Goal: Transaction & Acquisition: Download file/media

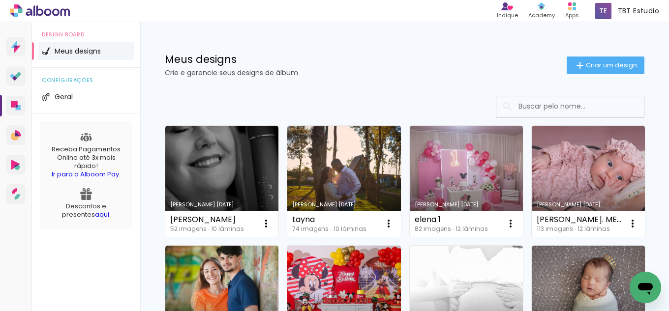
click at [380, 163] on link "Criado em [DATE]" at bounding box center [343, 181] width 113 height 111
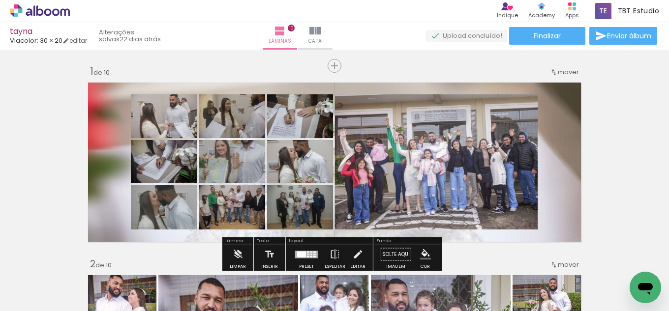
click at [249, 164] on quentale-photo at bounding box center [232, 161] width 66 height 43
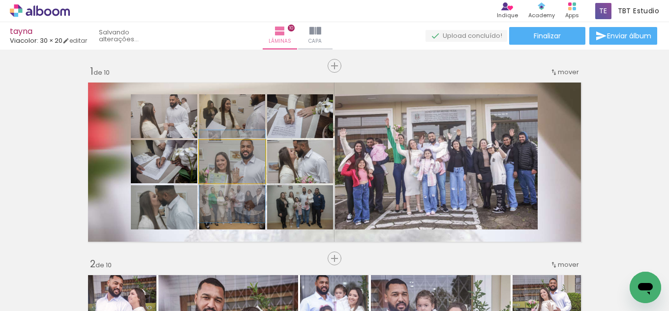
drag, startPoint x: 249, startPoint y: 164, endPoint x: 247, endPoint y: 179, distance: 15.1
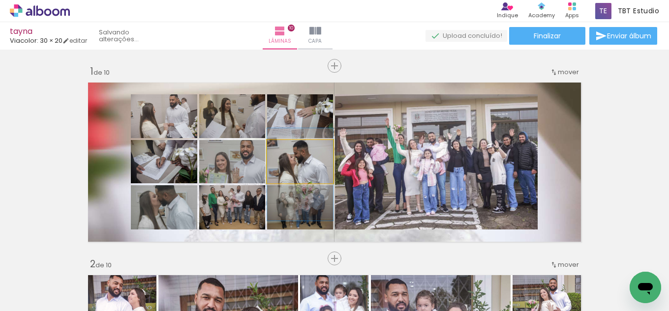
drag, startPoint x: 318, startPoint y: 167, endPoint x: 318, endPoint y: 173, distance: 5.9
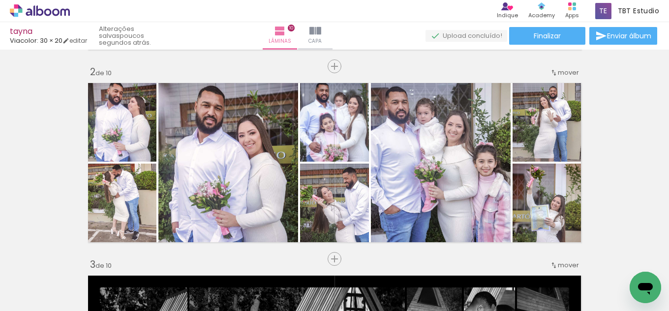
scroll to position [184, 0]
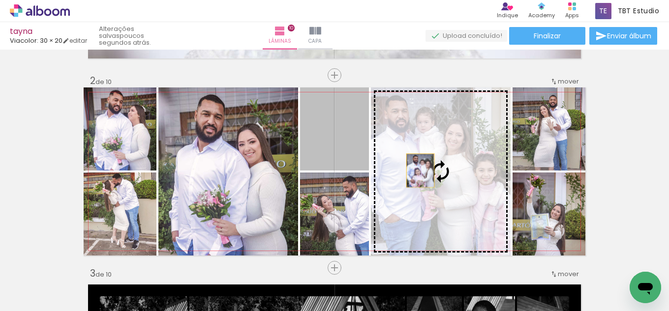
drag, startPoint x: 359, startPoint y: 155, endPoint x: 417, endPoint y: 171, distance: 60.2
click at [0, 0] on slot at bounding box center [0, 0] width 0 height 0
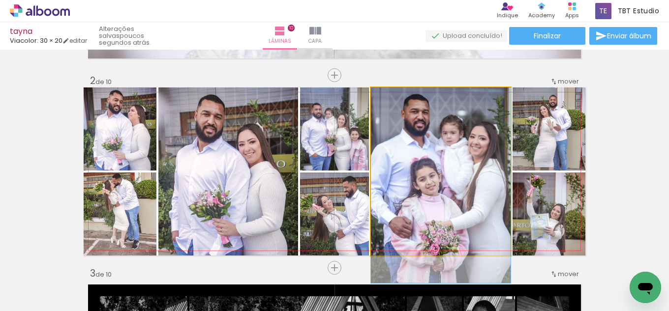
drag, startPoint x: 473, startPoint y: 181, endPoint x: 473, endPoint y: 195, distance: 13.8
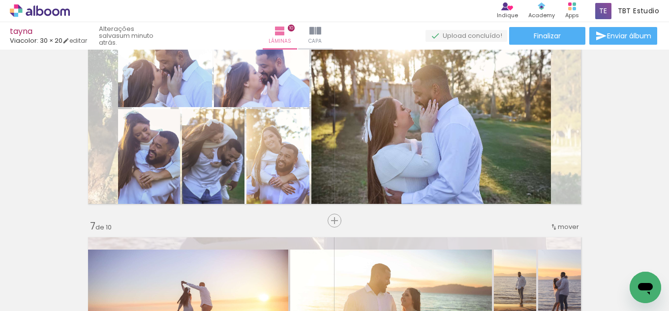
scroll to position [0, 673]
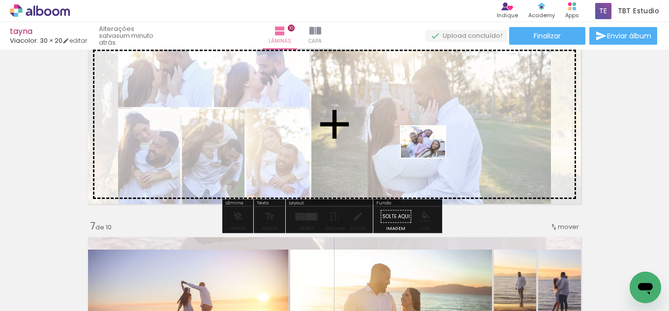
drag, startPoint x: 323, startPoint y: 281, endPoint x: 431, endPoint y: 156, distance: 164.7
click at [431, 156] on quentale-workspace at bounding box center [334, 155] width 669 height 311
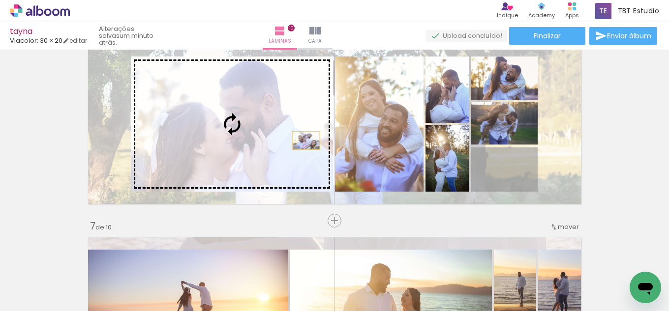
drag, startPoint x: 519, startPoint y: 179, endPoint x: 287, endPoint y: 136, distance: 236.1
click at [0, 0] on slot at bounding box center [0, 0] width 0 height 0
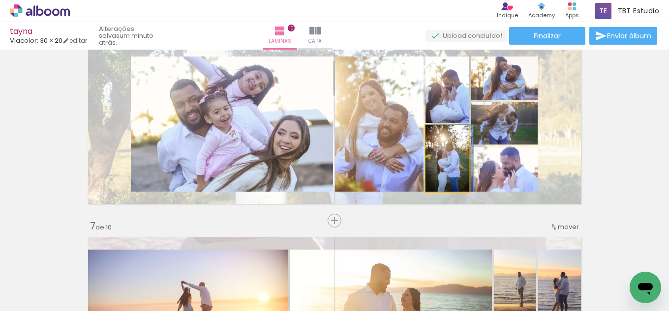
drag, startPoint x: 453, startPoint y: 172, endPoint x: 457, endPoint y: 165, distance: 8.6
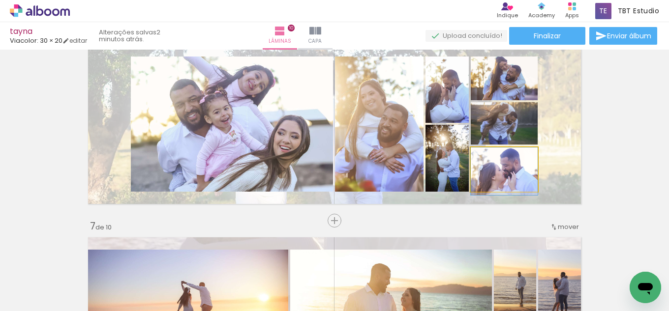
drag, startPoint x: 516, startPoint y: 177, endPoint x: 503, endPoint y: 182, distance: 13.7
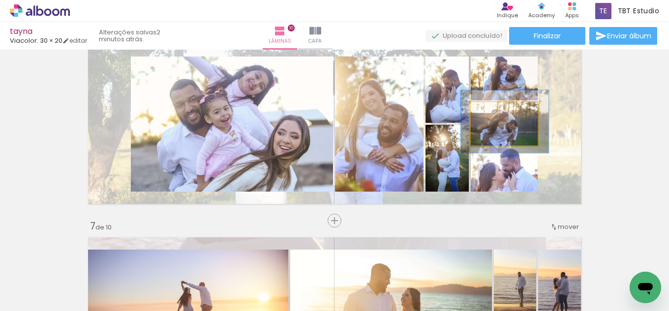
drag, startPoint x: 524, startPoint y: 126, endPoint x: 524, endPoint y: 135, distance: 8.4
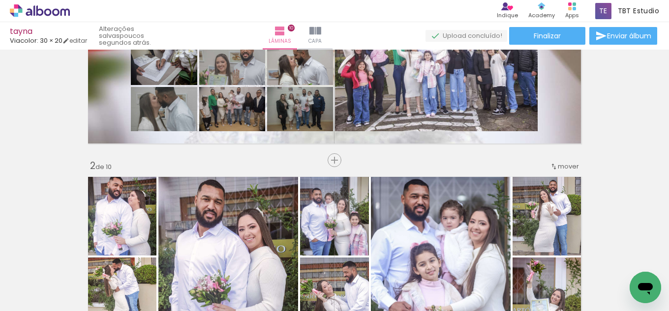
scroll to position [0, 0]
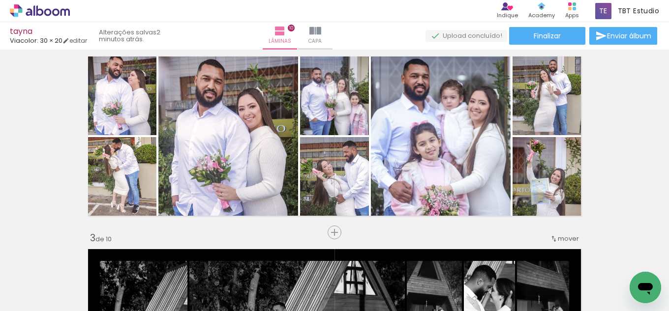
scroll to position [197, 0]
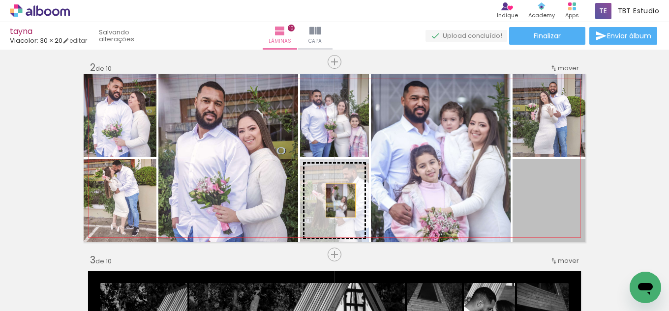
drag, startPoint x: 548, startPoint y: 216, endPoint x: 337, endPoint y: 201, distance: 211.1
click at [0, 0] on slot at bounding box center [0, 0] width 0 height 0
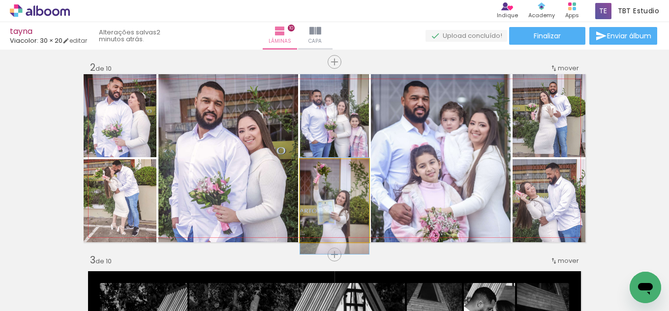
drag, startPoint x: 352, startPoint y: 197, endPoint x: 352, endPoint y: 203, distance: 5.4
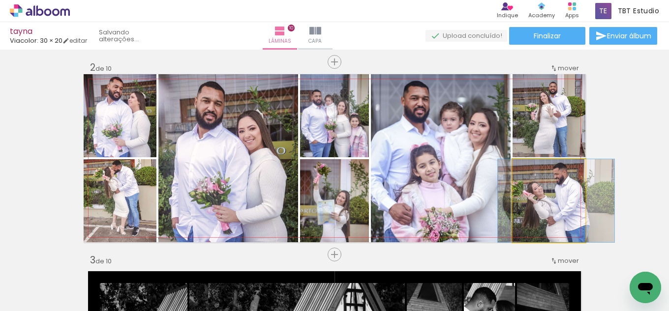
drag, startPoint x: 550, startPoint y: 193, endPoint x: 557, endPoint y: 197, distance: 8.1
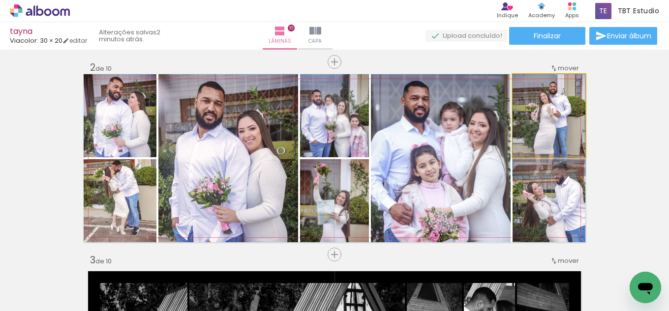
drag, startPoint x: 560, startPoint y: 132, endPoint x: 547, endPoint y: 146, distance: 18.8
drag, startPoint x: 555, startPoint y: 132, endPoint x: 543, endPoint y: 138, distance: 13.0
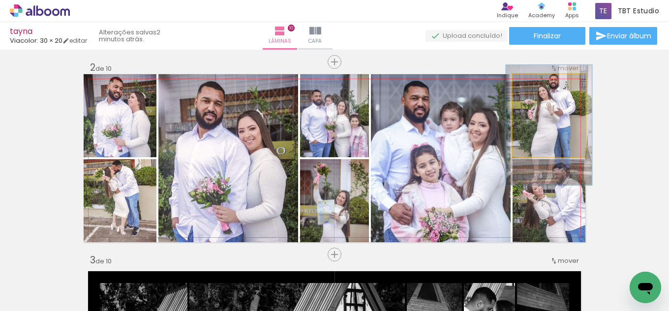
drag, startPoint x: 532, startPoint y: 84, endPoint x: 538, endPoint y: 85, distance: 6.0
type paper-slider "118"
click at [538, 85] on div at bounding box center [541, 84] width 9 height 9
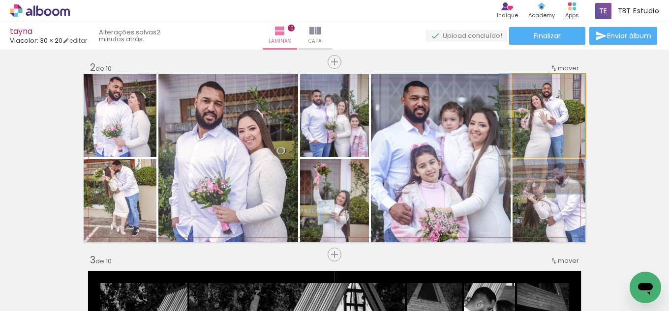
drag, startPoint x: 562, startPoint y: 134, endPoint x: 553, endPoint y: 145, distance: 15.0
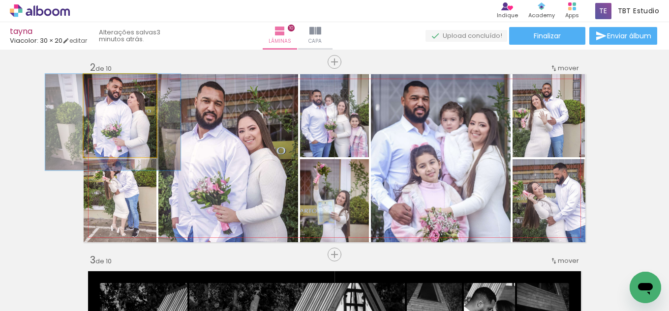
drag, startPoint x: 137, startPoint y: 139, endPoint x: 136, endPoint y: 148, distance: 8.9
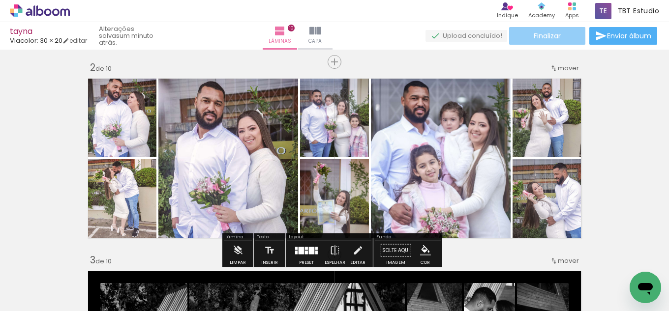
click at [560, 35] on paper-button "Finalizar" at bounding box center [547, 36] width 76 height 18
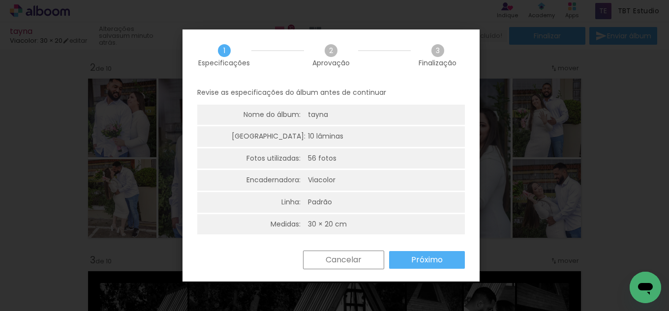
click at [445, 262] on paper-button "Próximo" at bounding box center [427, 260] width 76 height 18
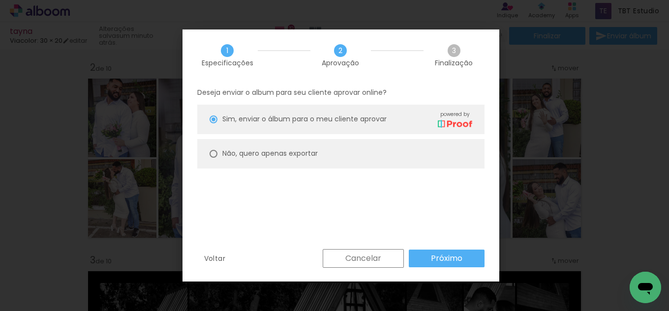
click at [258, 147] on paper-radio-button "Não, quero apenas exportar" at bounding box center [340, 154] width 287 height 30
type paper-radio-button "on"
click at [0, 0] on slot "Próximo" at bounding box center [0, 0] width 0 height 0
type input "Alta, 300 DPI"
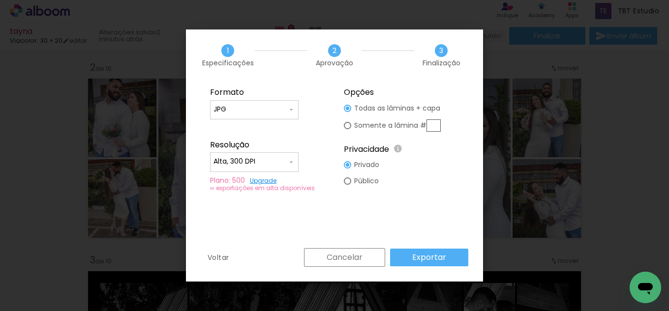
click at [456, 258] on paper-button "Exportar" at bounding box center [429, 258] width 78 height 18
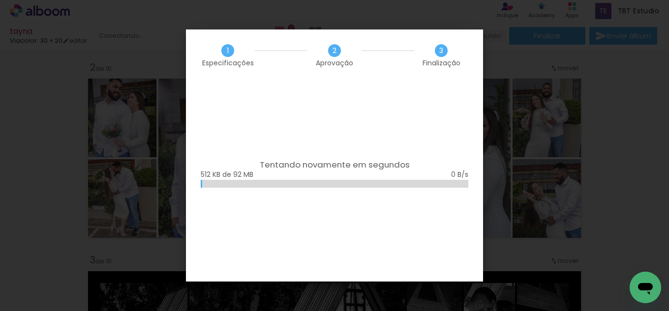
scroll to position [0, 673]
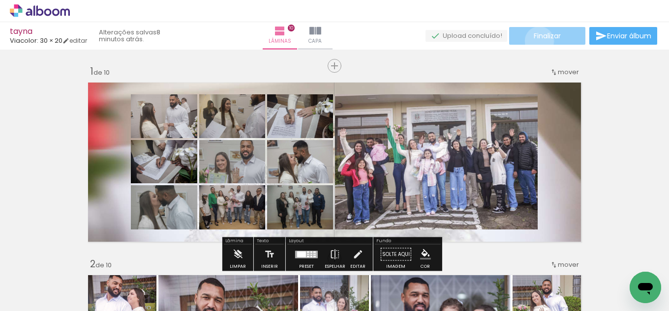
click at [537, 40] on paper-button "Finalizar" at bounding box center [547, 36] width 76 height 18
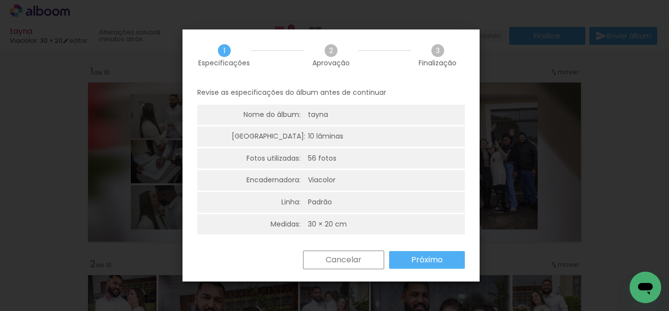
click at [0, 0] on slot "Próximo" at bounding box center [0, 0] width 0 height 0
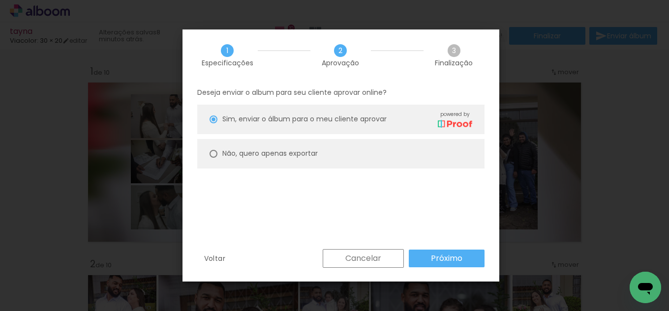
click at [0, 0] on slot "Não, quero apenas exportar" at bounding box center [0, 0] width 0 height 0
type paper-radio-button "on"
click at [0, 0] on slot "Próximo" at bounding box center [0, 0] width 0 height 0
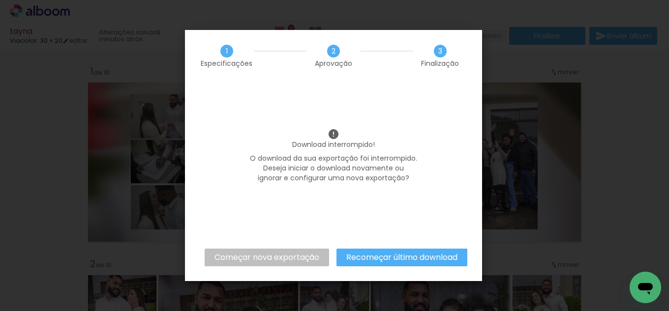
click at [0, 0] on slot "Recomeçar último download" at bounding box center [0, 0] width 0 height 0
